Goal: Use online tool/utility: Utilize a website feature to perform a specific function

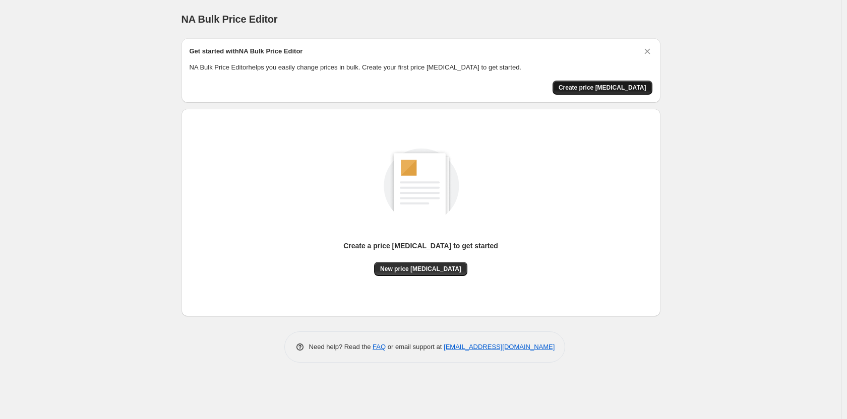
click at [615, 88] on span "Create price [MEDICAL_DATA]" at bounding box center [603, 88] width 88 height 8
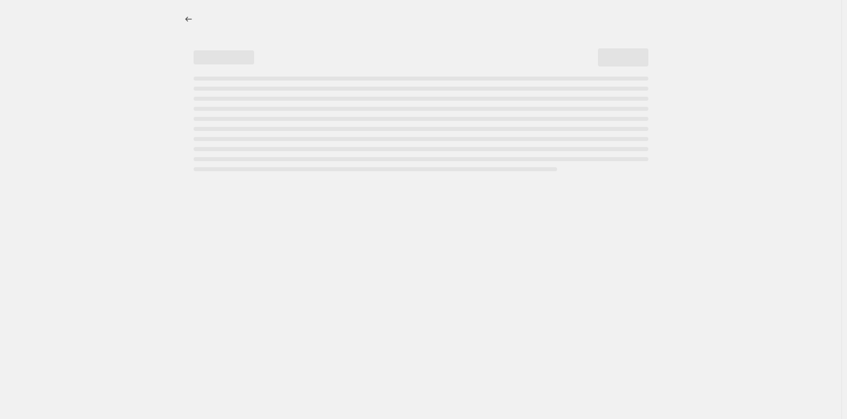
select select "percentage"
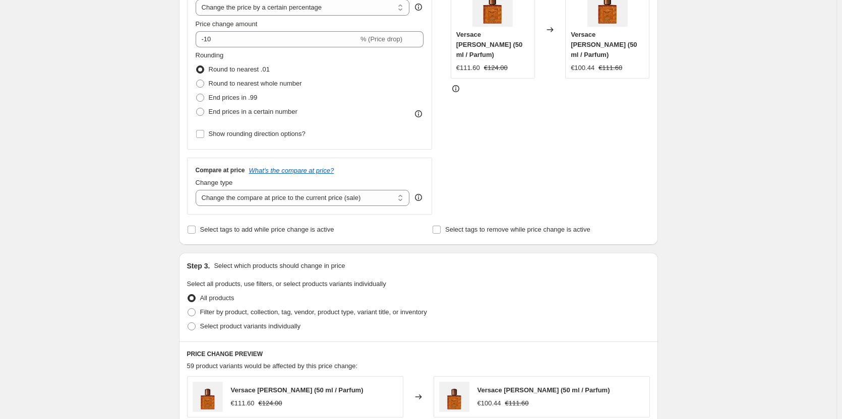
scroll to position [236, 0]
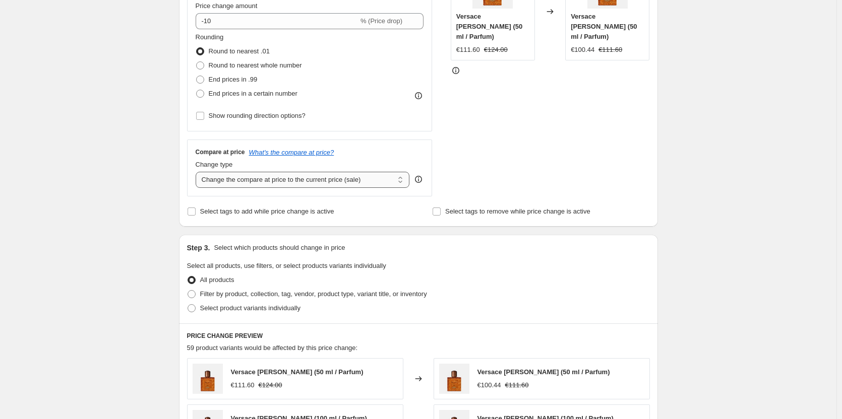
click at [297, 184] on select "Change the compare at price to the current price (sale) Change the compare at p…" at bounding box center [303, 180] width 214 height 16
click at [297, 181] on select "Change the compare at price to the current price (sale) Change the compare at p…" at bounding box center [303, 180] width 214 height 16
click at [273, 215] on span "Select tags to add while price change is active" at bounding box center [267, 212] width 134 height 8
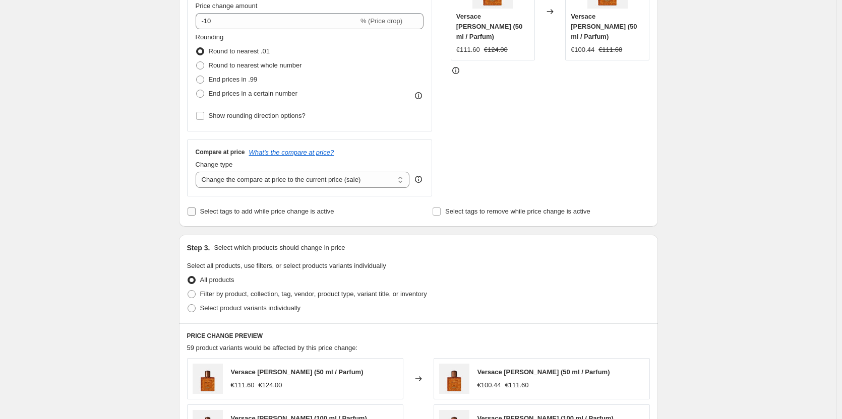
click at [196, 216] on input "Select tags to add while price change is active" at bounding box center [192, 212] width 8 height 8
checkbox input "true"
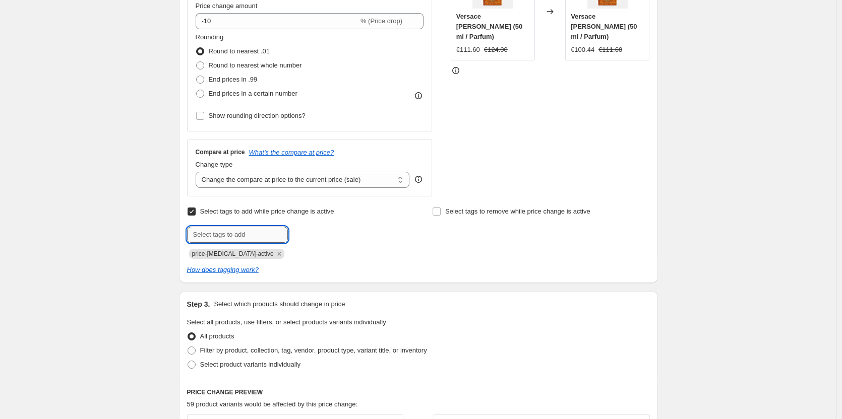
click at [262, 236] on input "text" at bounding box center [237, 235] width 101 height 16
click at [246, 273] on icon "How does tagging work?" at bounding box center [223, 270] width 72 height 8
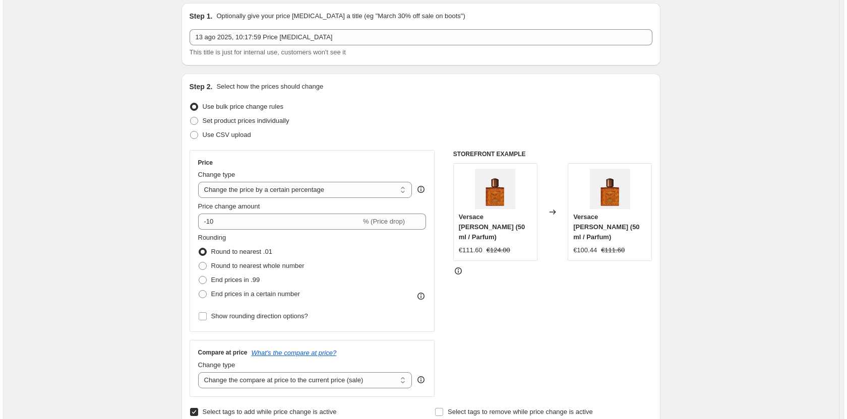
scroll to position [0, 0]
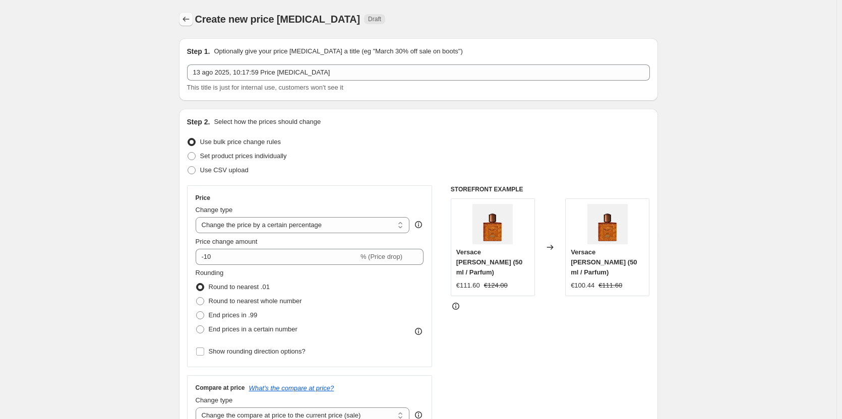
click at [190, 16] on icon "Price change jobs" at bounding box center [186, 19] width 10 height 10
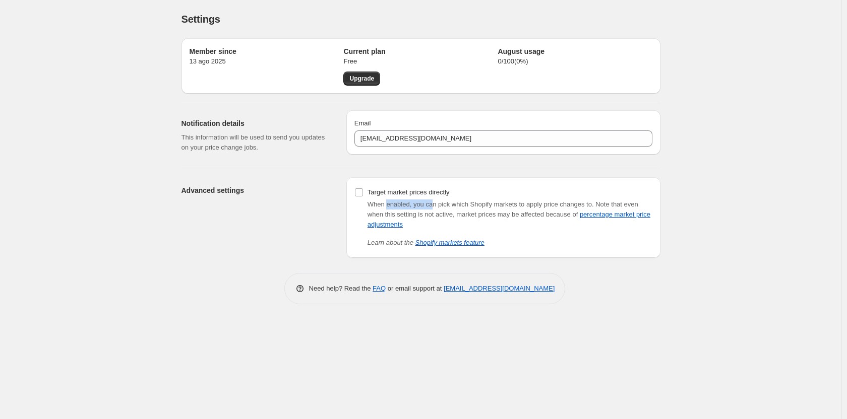
drag, startPoint x: 398, startPoint y: 209, endPoint x: 430, endPoint y: 201, distance: 32.3
click at [430, 201] on span "When enabled, you can pick which Shopify markets to apply price changes to." at bounding box center [481, 205] width 226 height 8
click at [466, 203] on span "When enabled, you can pick which Shopify markets to apply price changes to." at bounding box center [481, 205] width 226 height 8
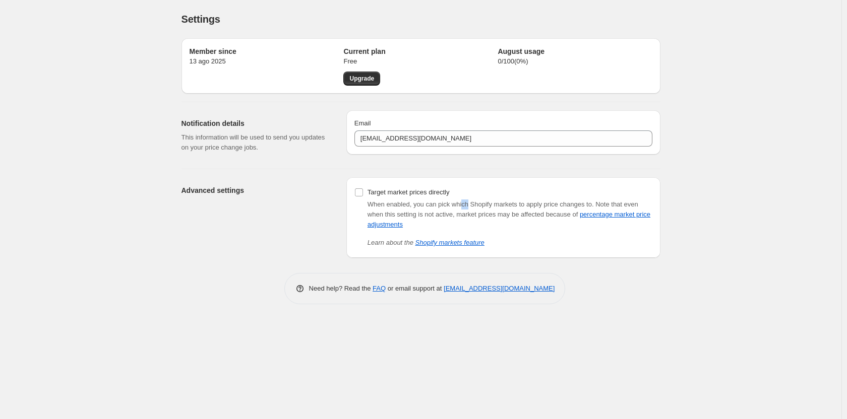
drag, startPoint x: 467, startPoint y: 207, endPoint x: 460, endPoint y: 205, distance: 6.9
click at [460, 205] on span "When enabled, you can pick which Shopify markets to apply price changes to." at bounding box center [481, 205] width 226 height 8
click at [461, 205] on span "When enabled, you can pick which Shopify markets to apply price changes to." at bounding box center [481, 205] width 226 height 8
click at [494, 202] on span "When enabled, you can pick which Shopify markets to apply price changes to." at bounding box center [481, 205] width 226 height 8
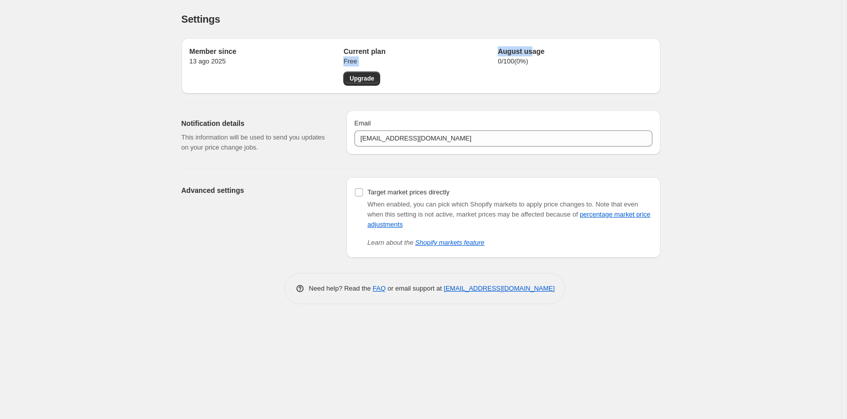
drag, startPoint x: 493, startPoint y: 52, endPoint x: 532, endPoint y: 52, distance: 39.3
click at [532, 52] on div "Member since 13 ago 2025 Current plan Free Upgrade August usage 0 / 100 ( 0 %)" at bounding box center [421, 65] width 463 height 39
click at [532, 52] on h2 "August usage" at bounding box center [575, 51] width 154 height 10
click at [445, 58] on p "Free" at bounding box center [420, 61] width 154 height 10
